Goal: Find specific page/section: Find specific page/section

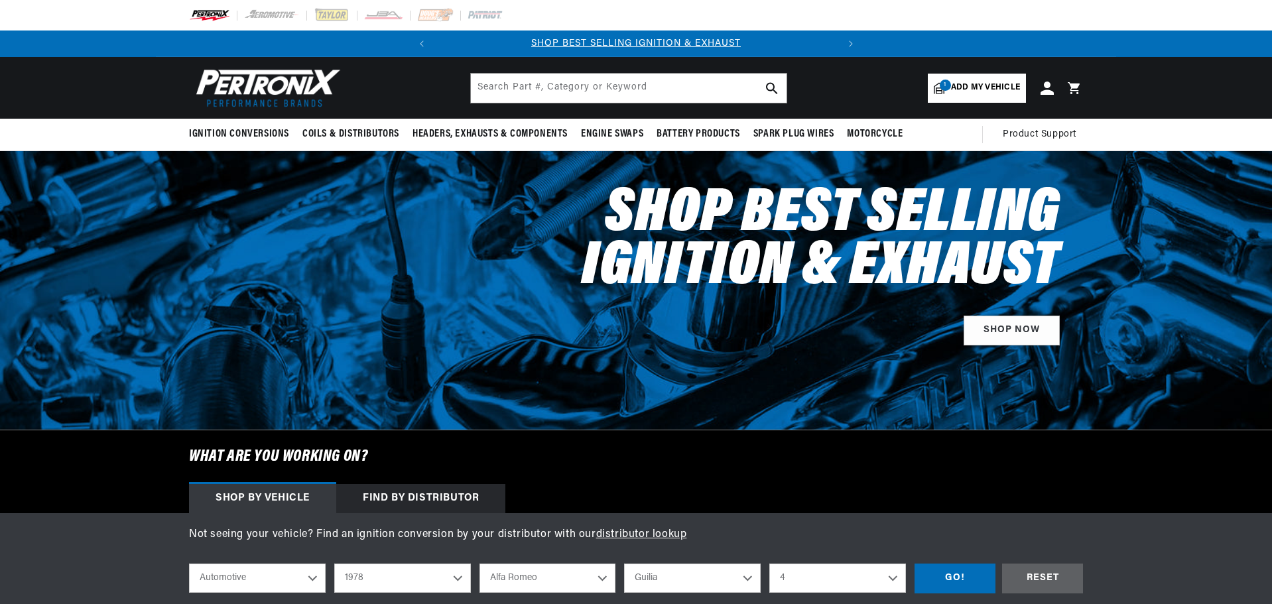
select select "1978"
select select "Guilia"
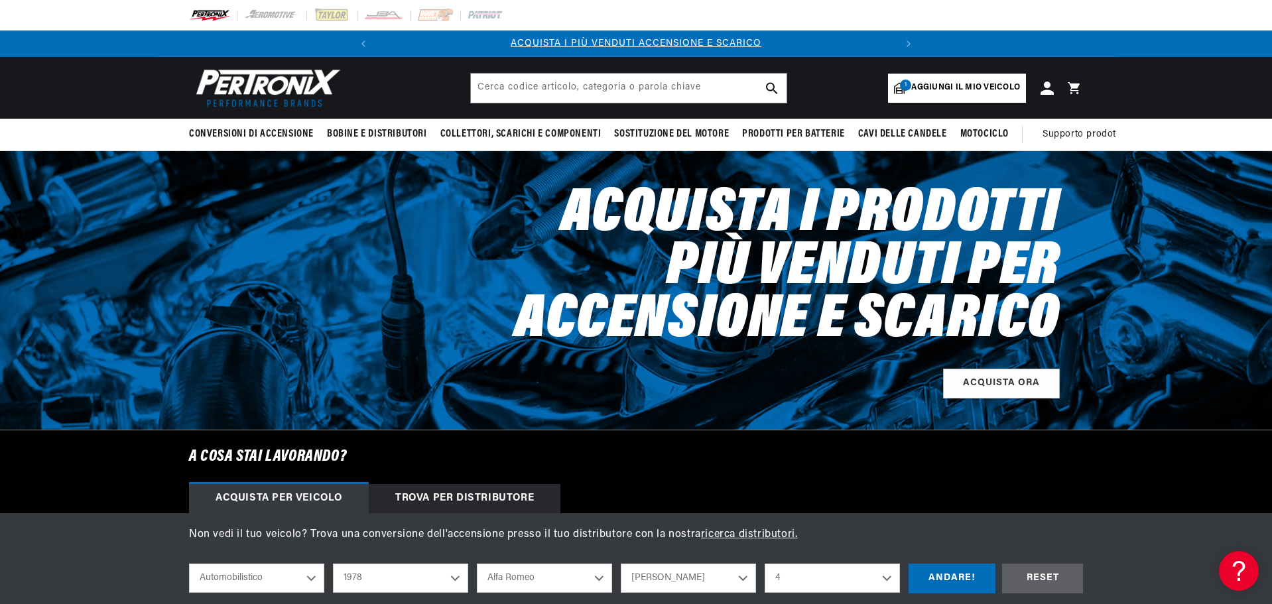
click at [903, 83] on span "1" at bounding box center [905, 85] width 11 height 11
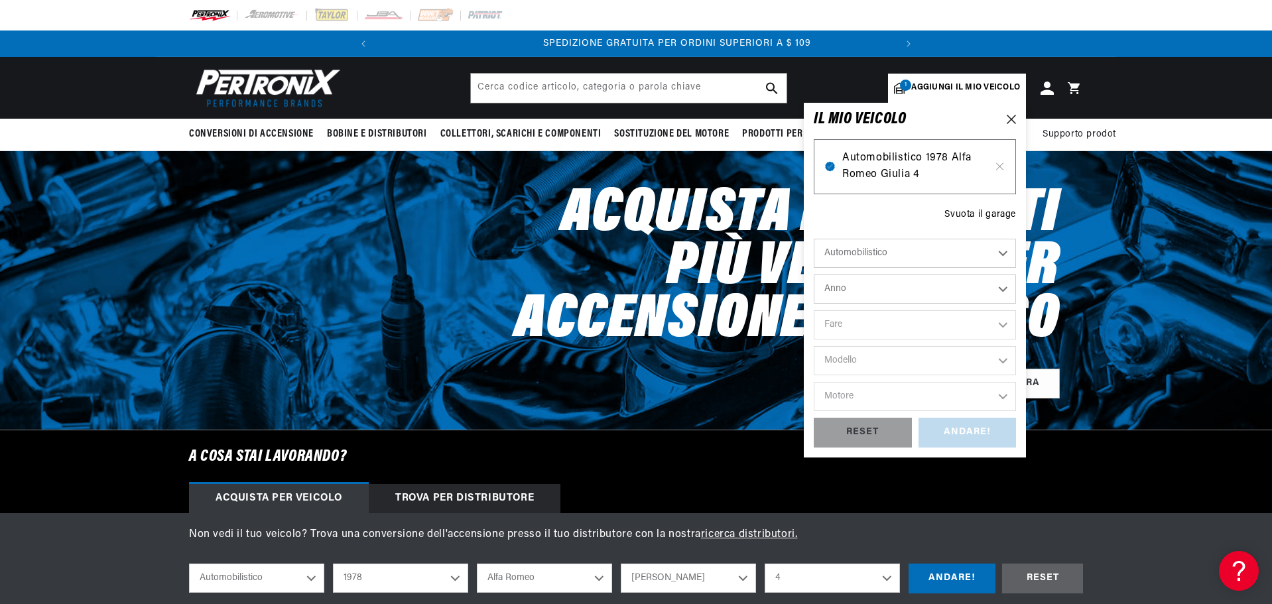
scroll to position [0, 516]
click at [910, 163] on span "Automobilistico 1978 Alfa Romeo Giulia 4" at bounding box center [915, 167] width 145 height 34
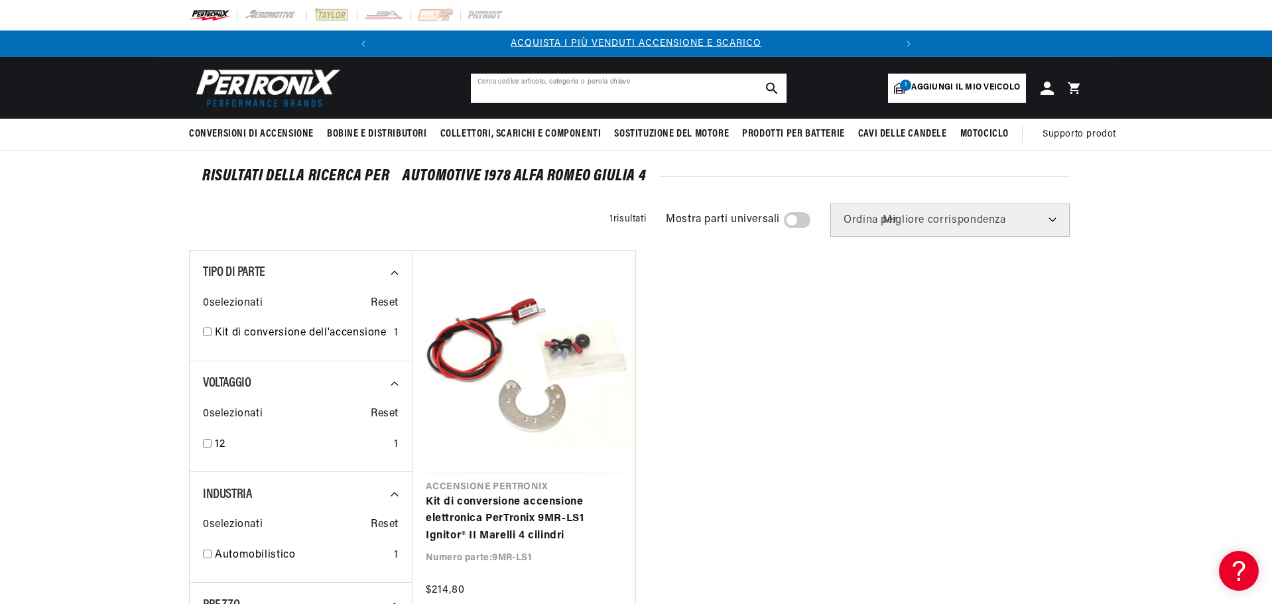
click at [685, 90] on input "text" at bounding box center [629, 88] width 316 height 29
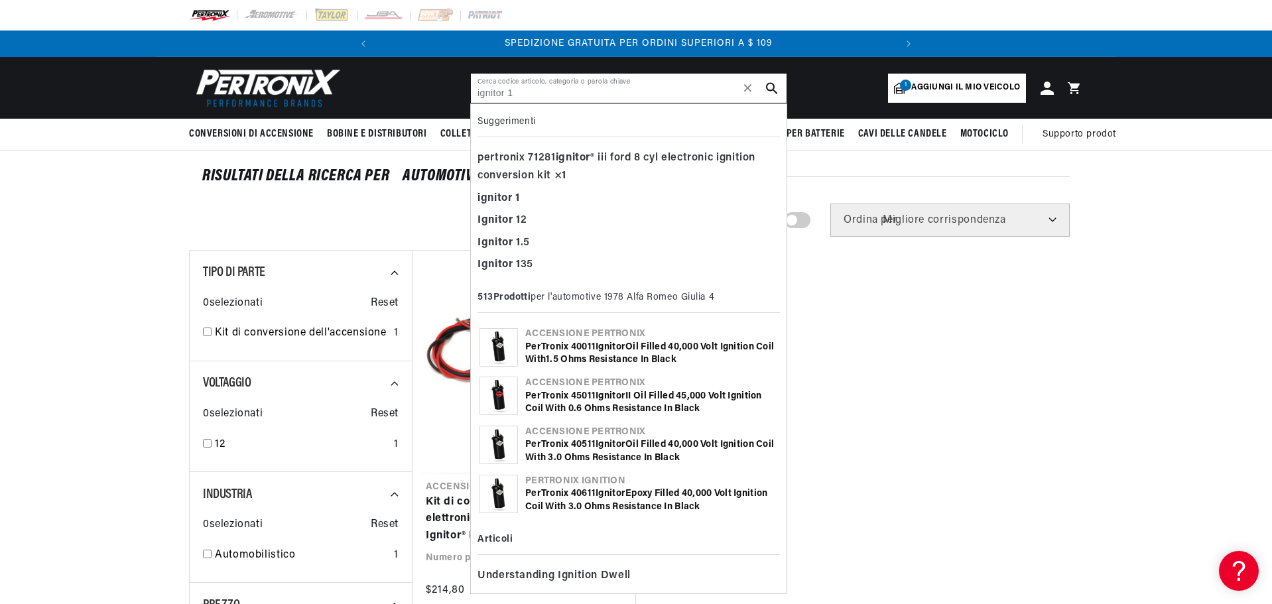
type input "ignitor 1"
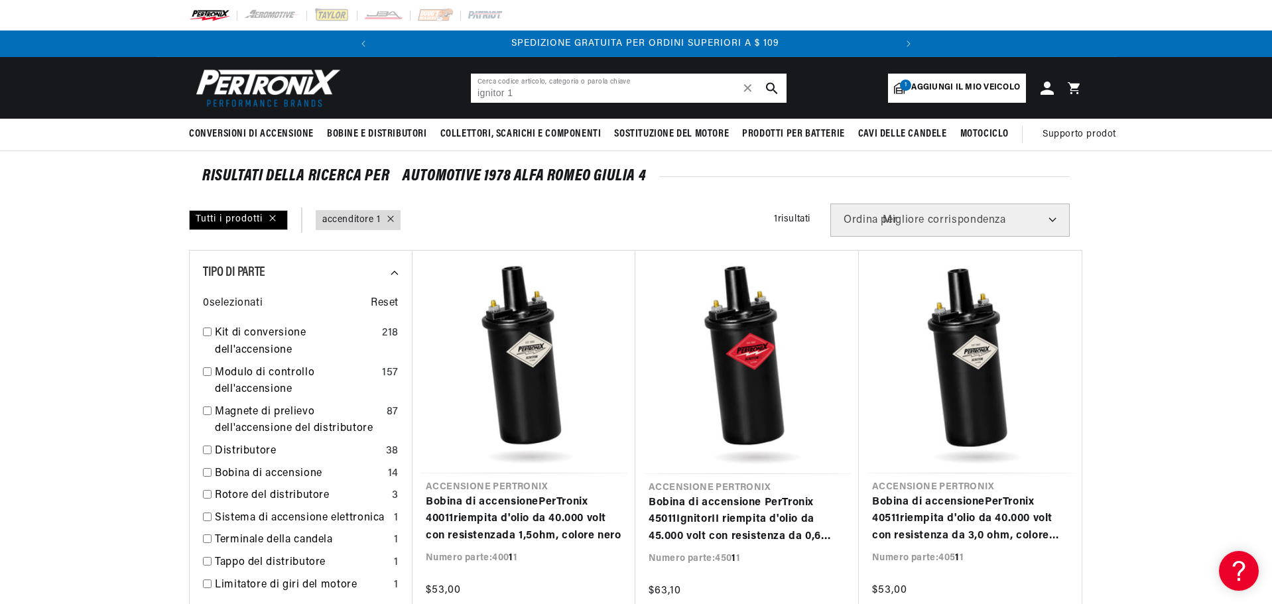
scroll to position [0, 516]
click at [391, 220] on icon at bounding box center [390, 219] width 6 height 6
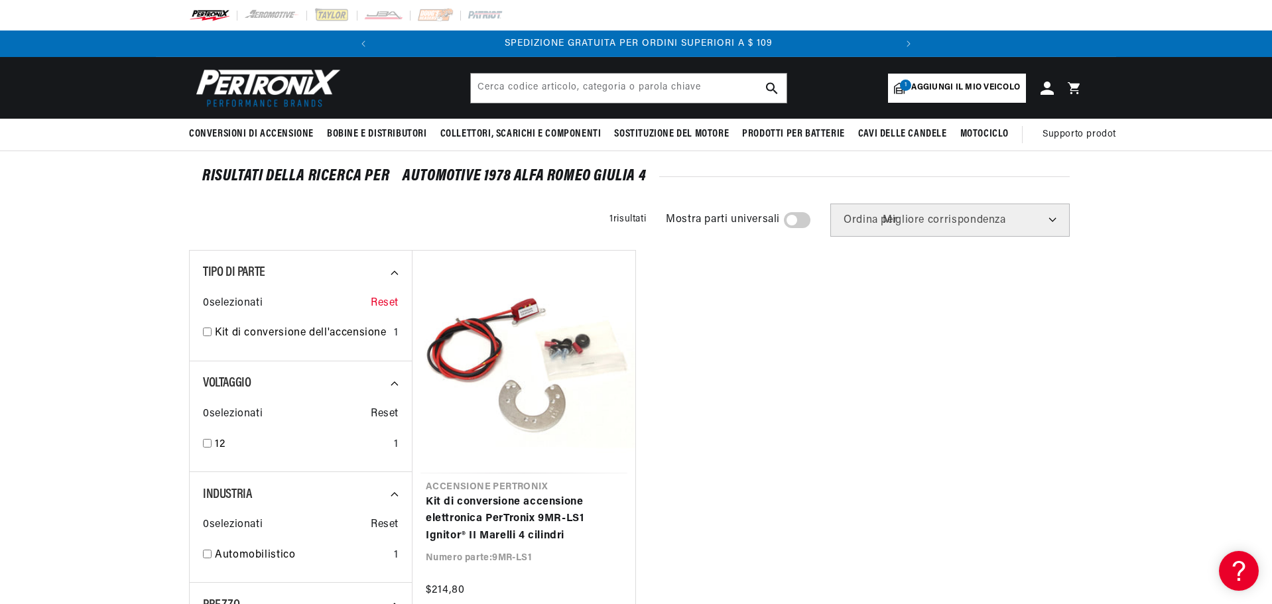
click at [386, 308] on font "Reset" at bounding box center [385, 303] width 28 height 11
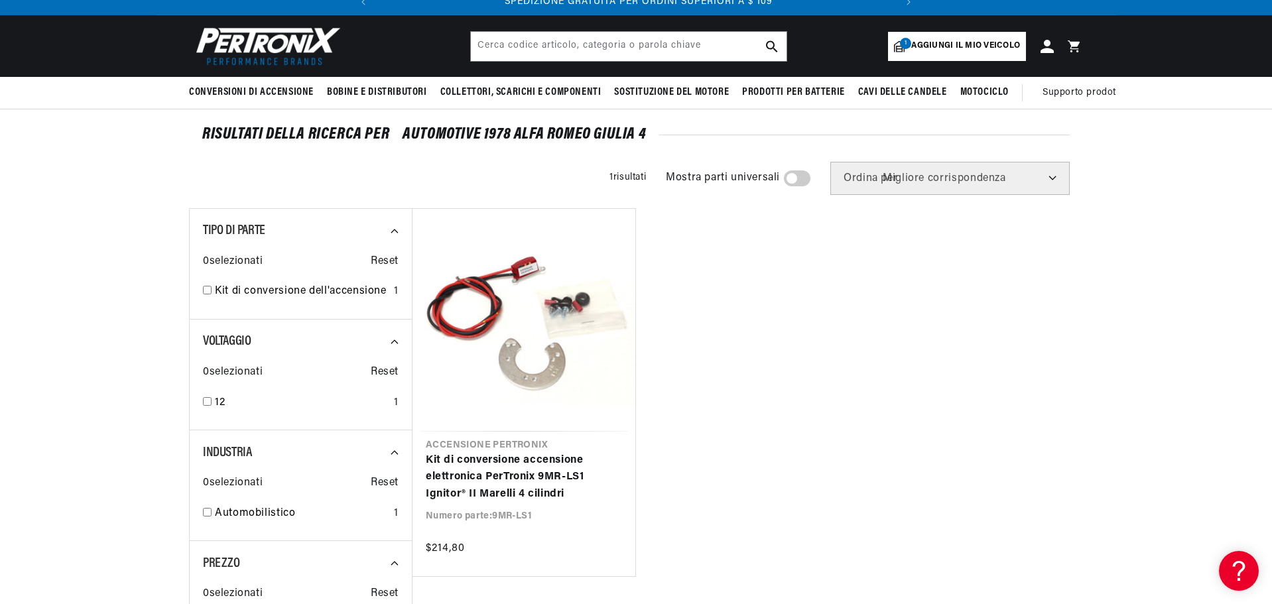
scroll to position [44, 0]
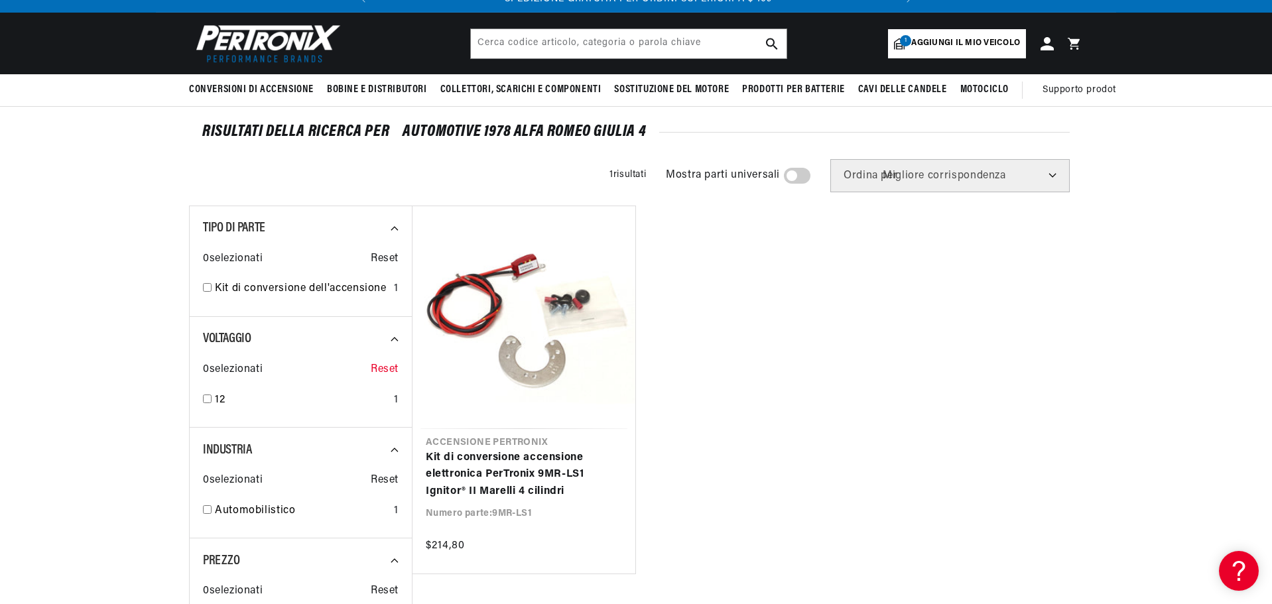
click at [383, 374] on font "Reset" at bounding box center [385, 369] width 28 height 11
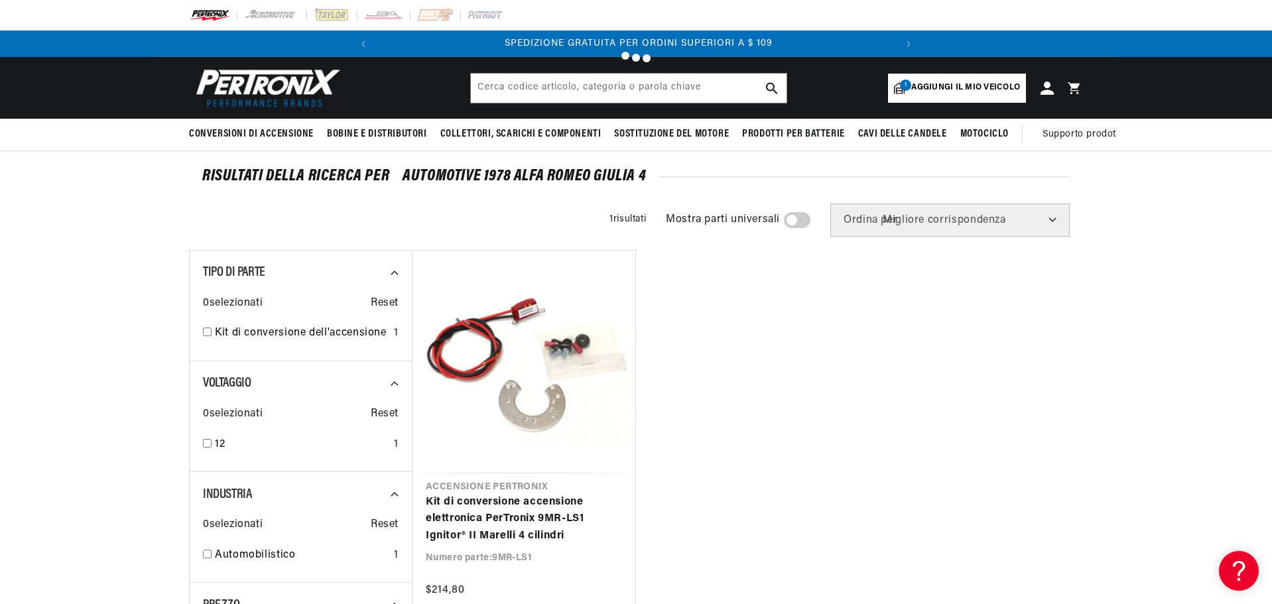
type input "ignitor 1"
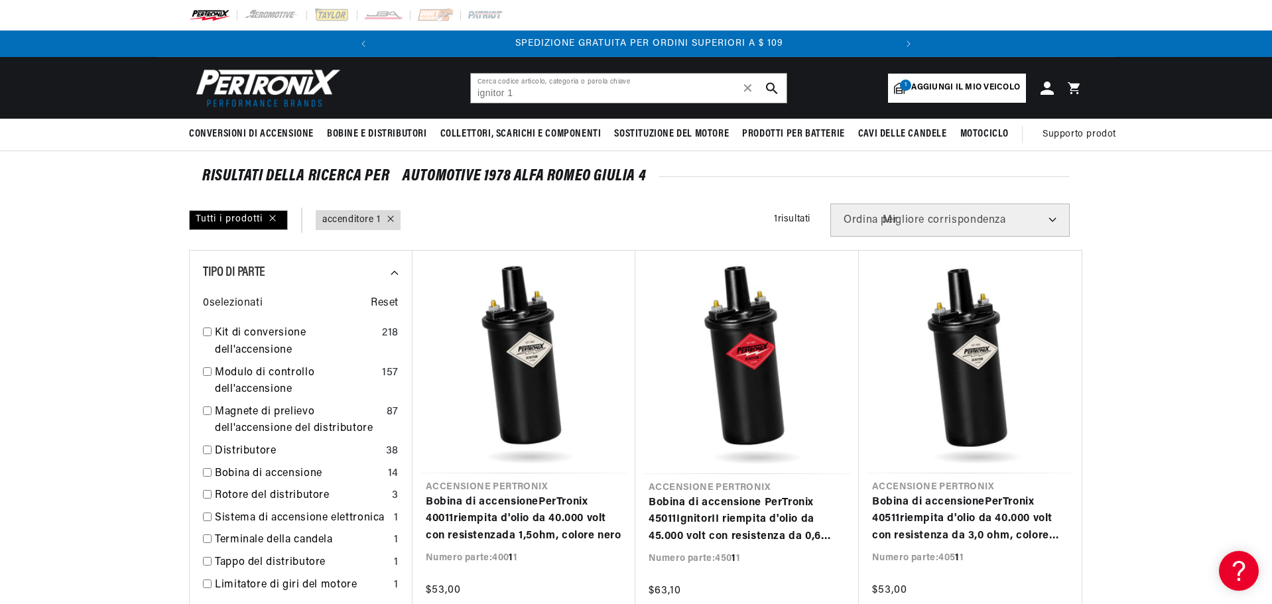
scroll to position [0, 516]
